Goal: Task Accomplishment & Management: Manage account settings

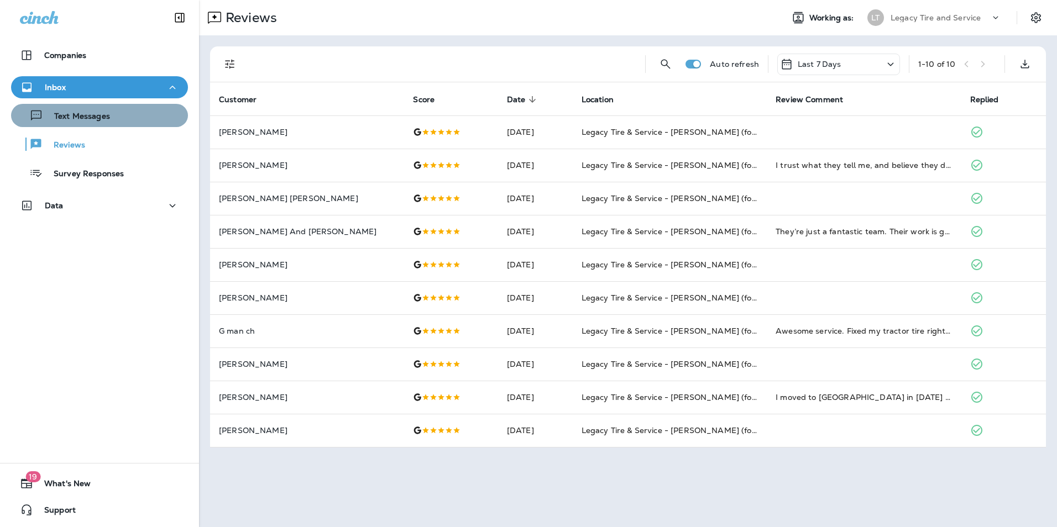
click at [118, 117] on div "Text Messages" at bounding box center [99, 115] width 168 height 17
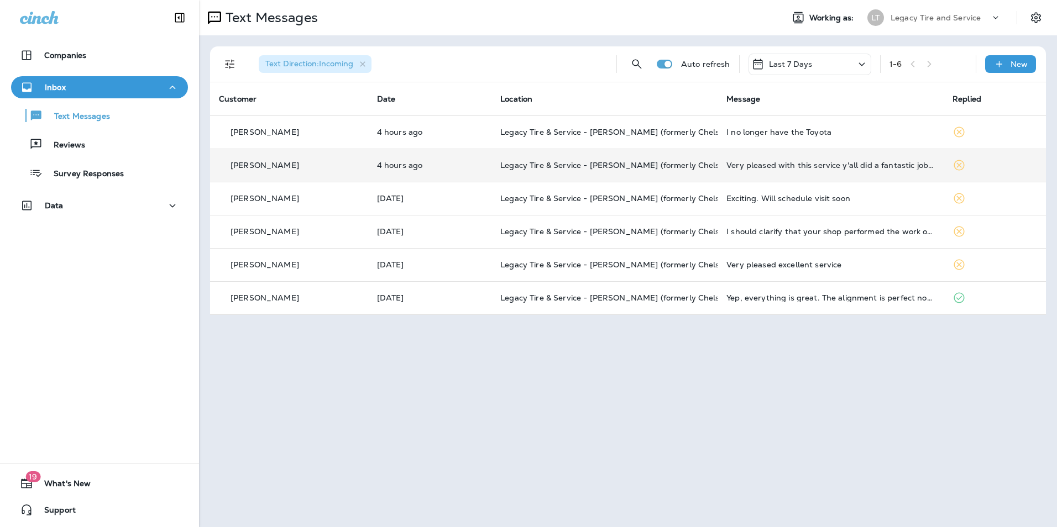
click at [325, 166] on div "[PERSON_NAME]" at bounding box center [289, 166] width 140 height 12
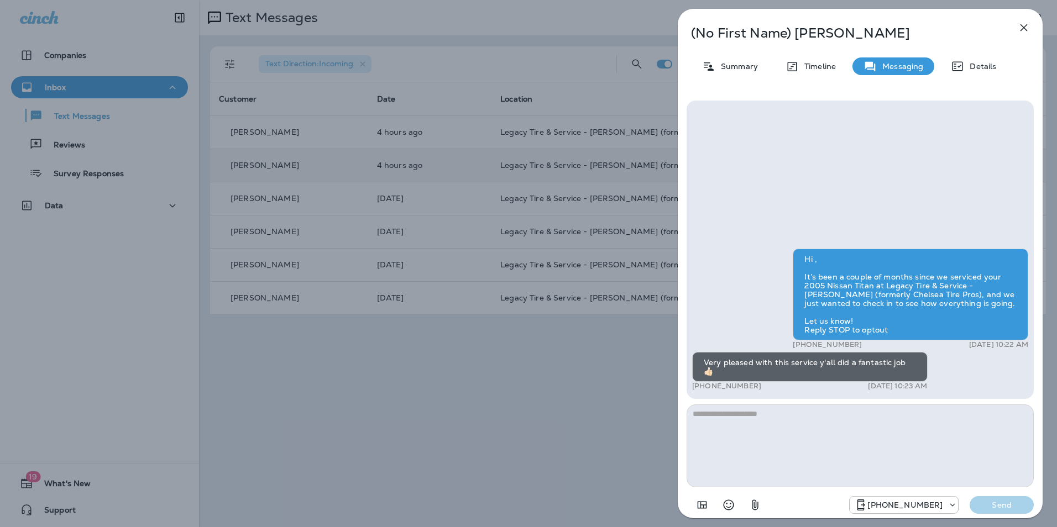
click at [1023, 29] on icon "button" at bounding box center [1023, 27] width 7 height 7
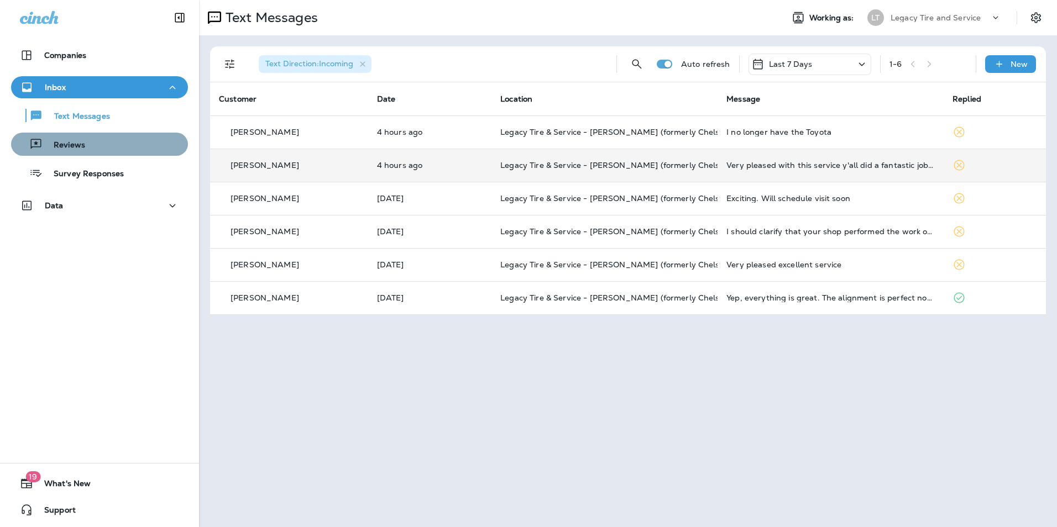
click at [100, 147] on div "Reviews" at bounding box center [99, 144] width 168 height 17
